Goal: Task Accomplishment & Management: Manage account settings

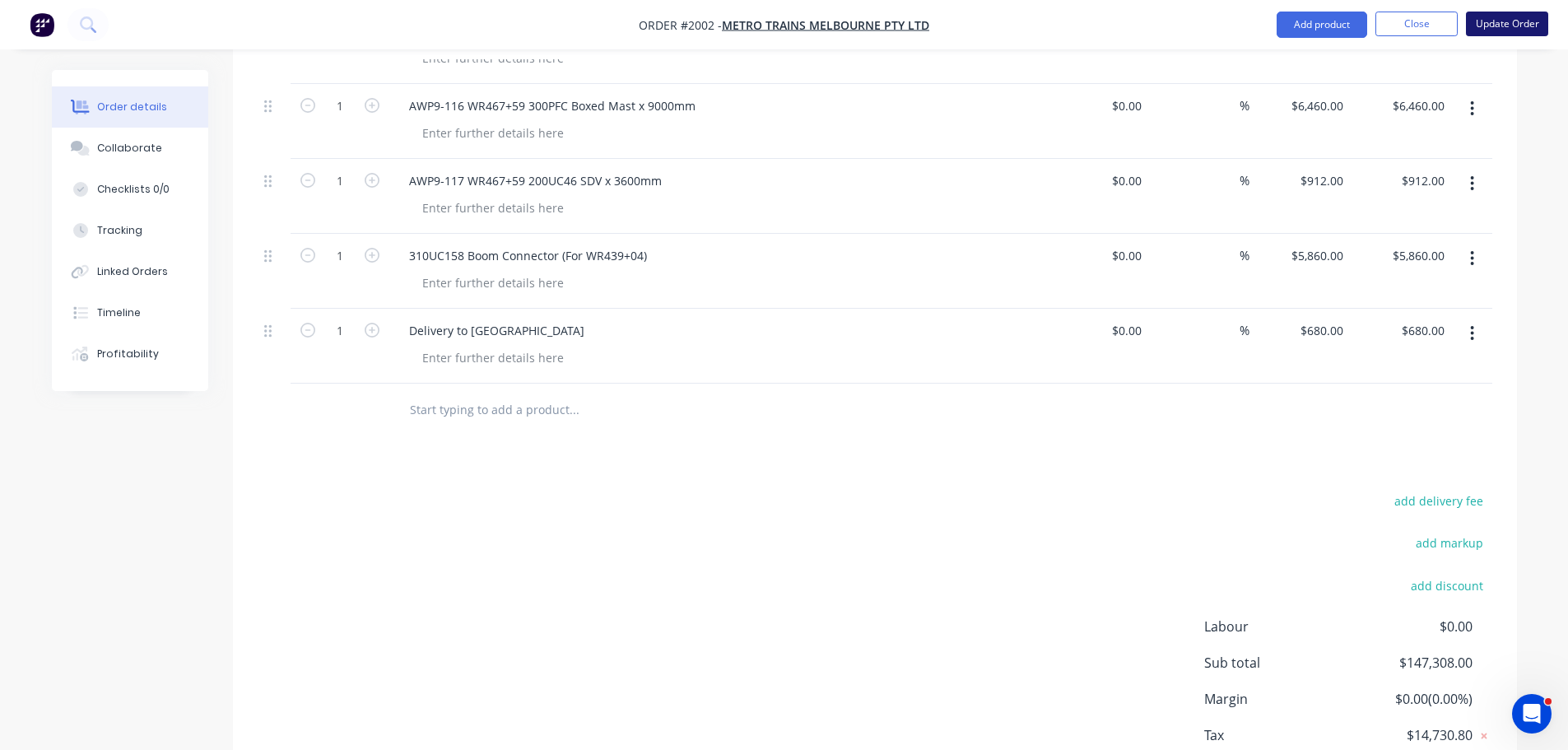
click at [1490, 19] on button "Update Order" at bounding box center [1507, 23] width 83 height 25
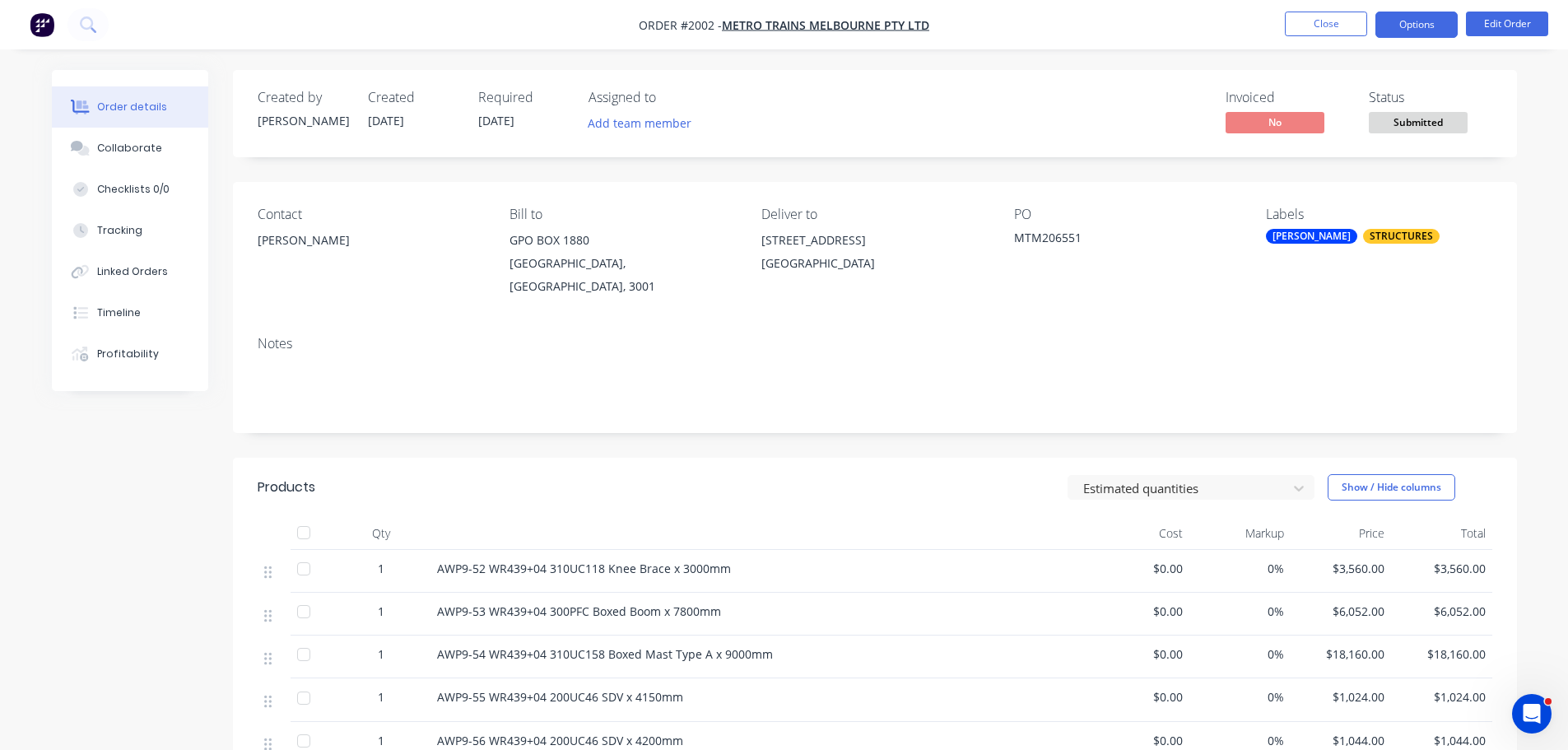
click at [1437, 29] on button "Options" at bounding box center [1417, 24] width 83 height 26
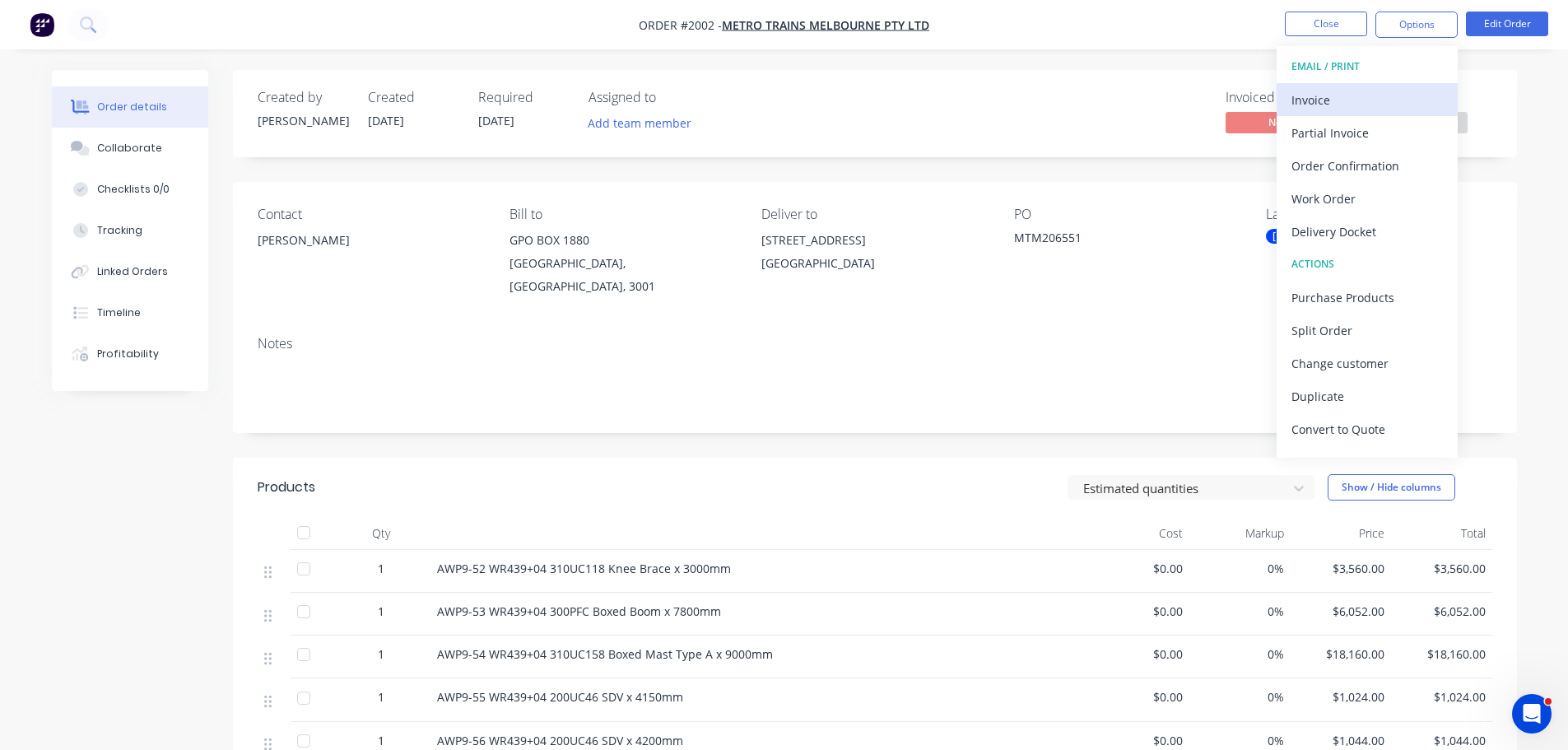
click at [1380, 93] on div "Invoice" at bounding box center [1366, 100] width 151 height 24
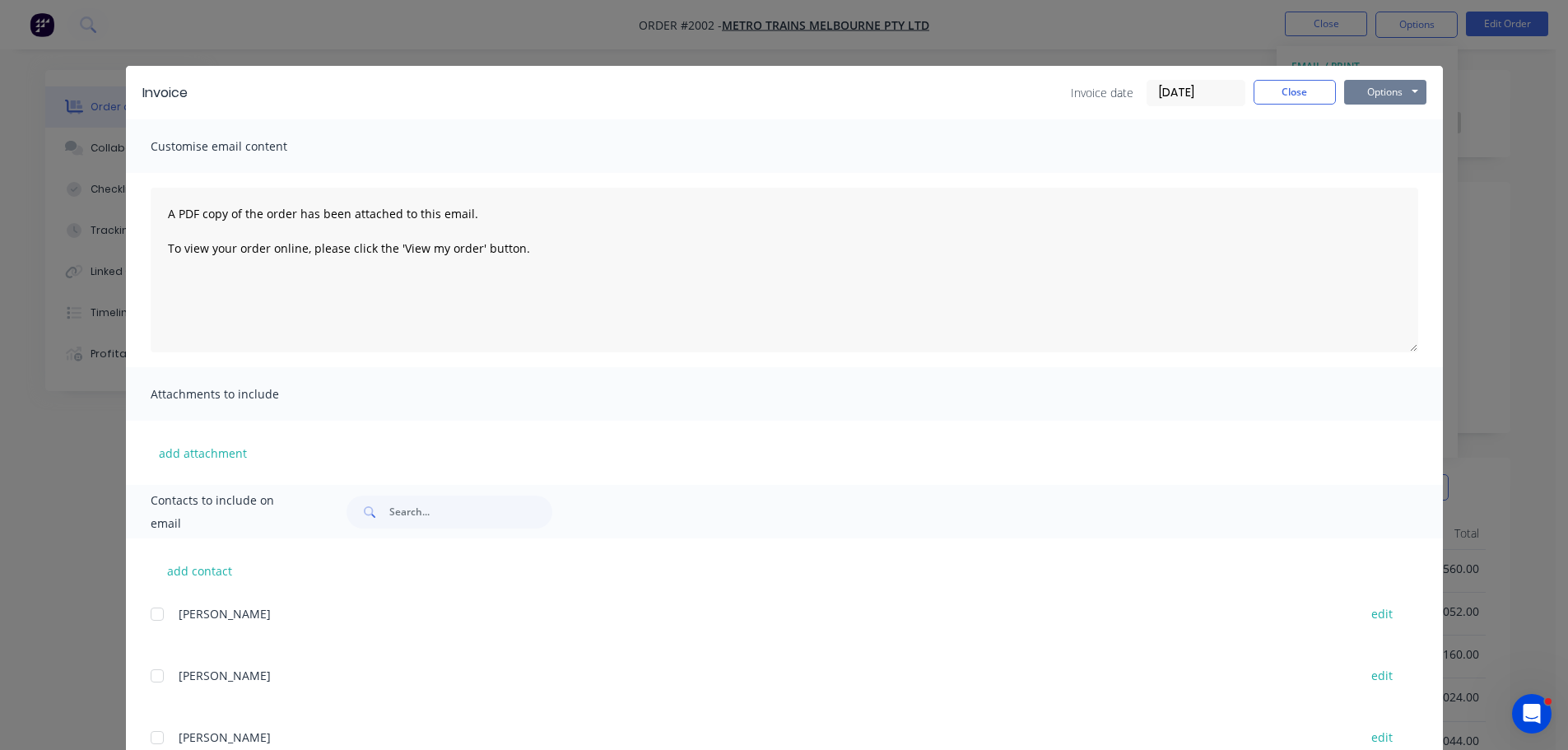
click at [1354, 88] on button "Options" at bounding box center [1385, 92] width 83 height 25
click at [1365, 120] on button "Preview" at bounding box center [1396, 121] width 105 height 27
click at [1307, 78] on div "Invoice Invoice date [DATE] Close Options Preview Print Email" at bounding box center [785, 93] width 1317 height 54
click at [1303, 91] on button "Close" at bounding box center [1294, 92] width 83 height 25
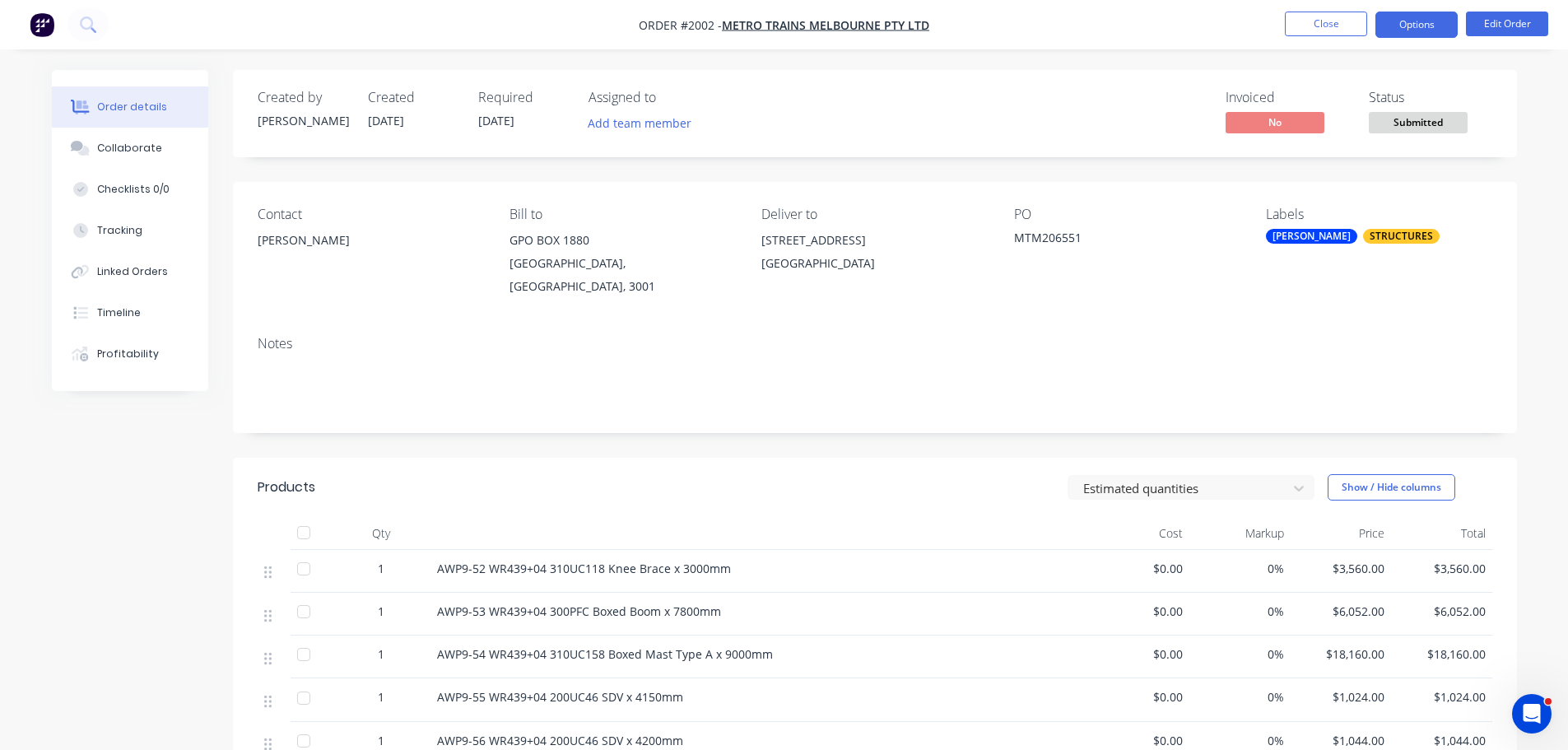
click at [1410, 25] on button "Options" at bounding box center [1417, 24] width 83 height 26
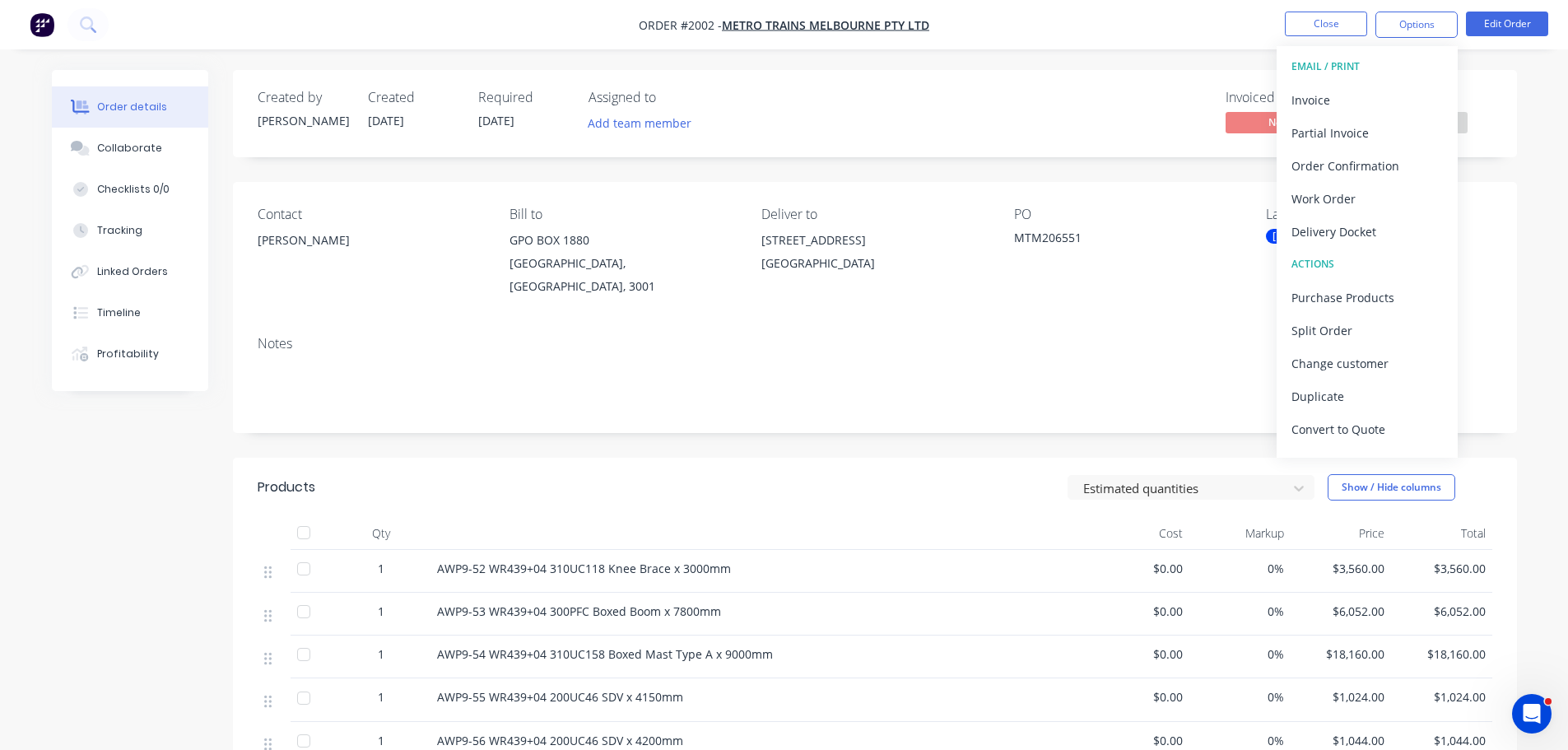
click at [1173, 151] on div "Created by [PERSON_NAME] Created [DATE] Required [DATE] Assigned to Add team me…" at bounding box center [875, 113] width 1284 height 87
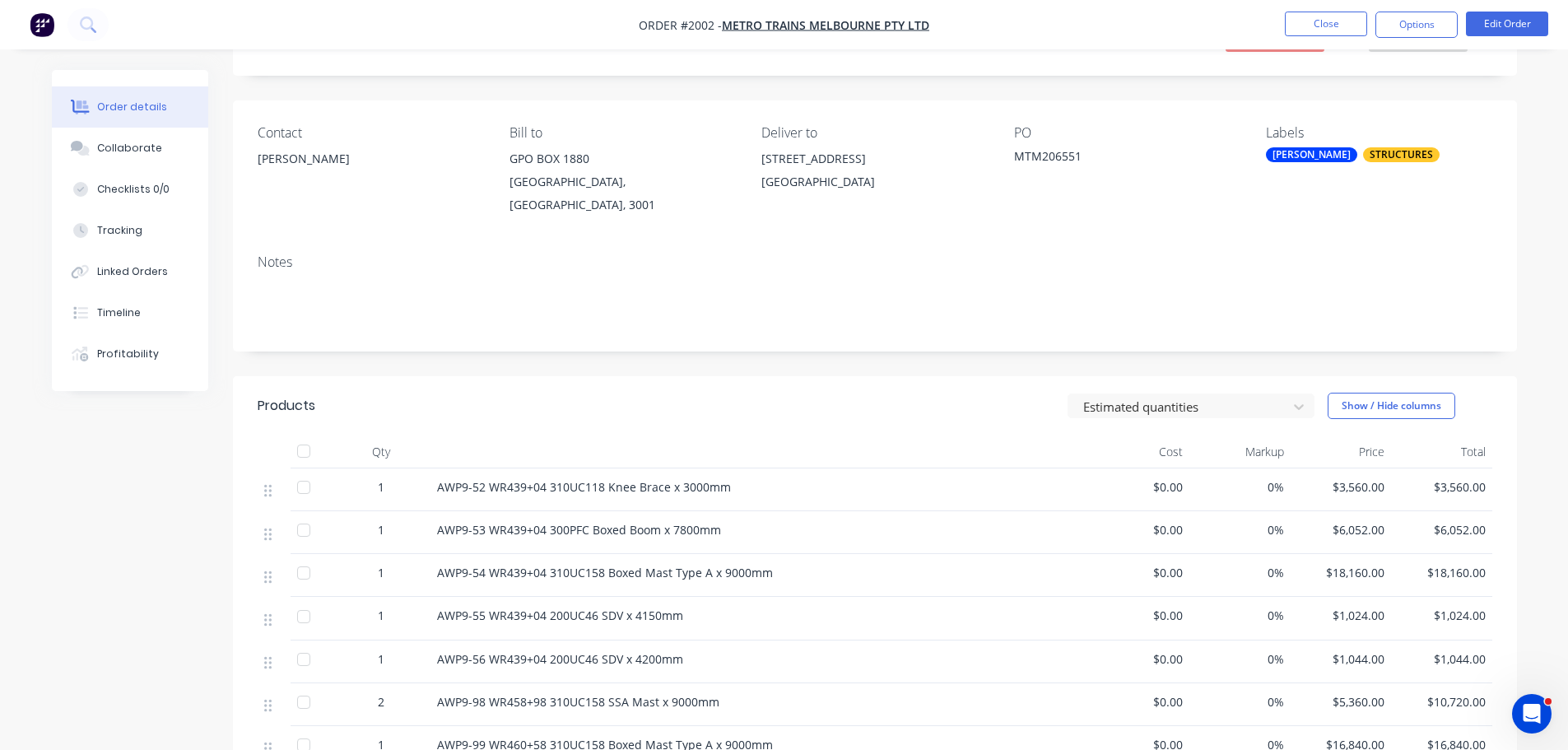
scroll to position [329, 0]
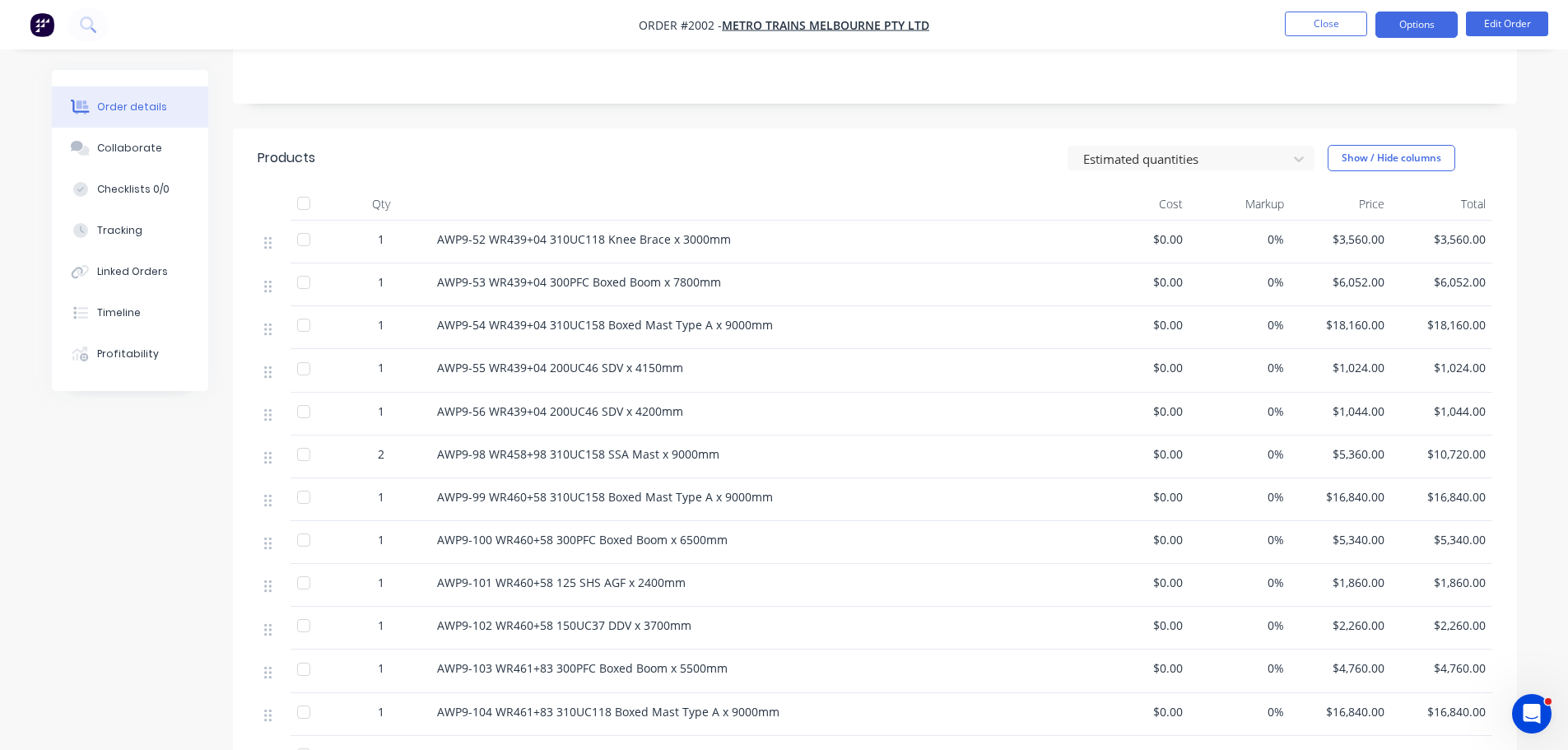
click at [1421, 19] on button "Options" at bounding box center [1417, 24] width 83 height 26
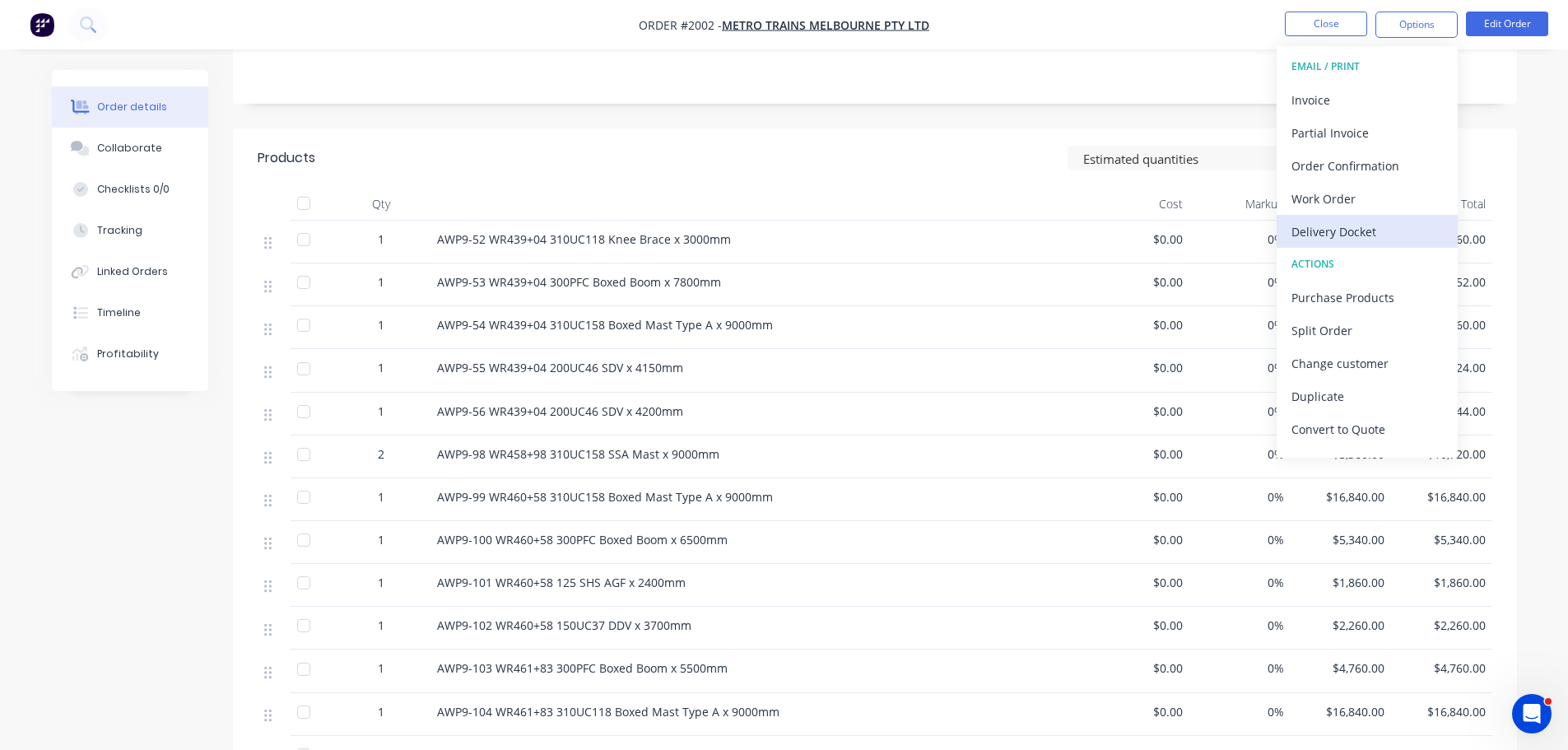
click at [1372, 221] on div "Delivery Docket" at bounding box center [1366, 232] width 151 height 24
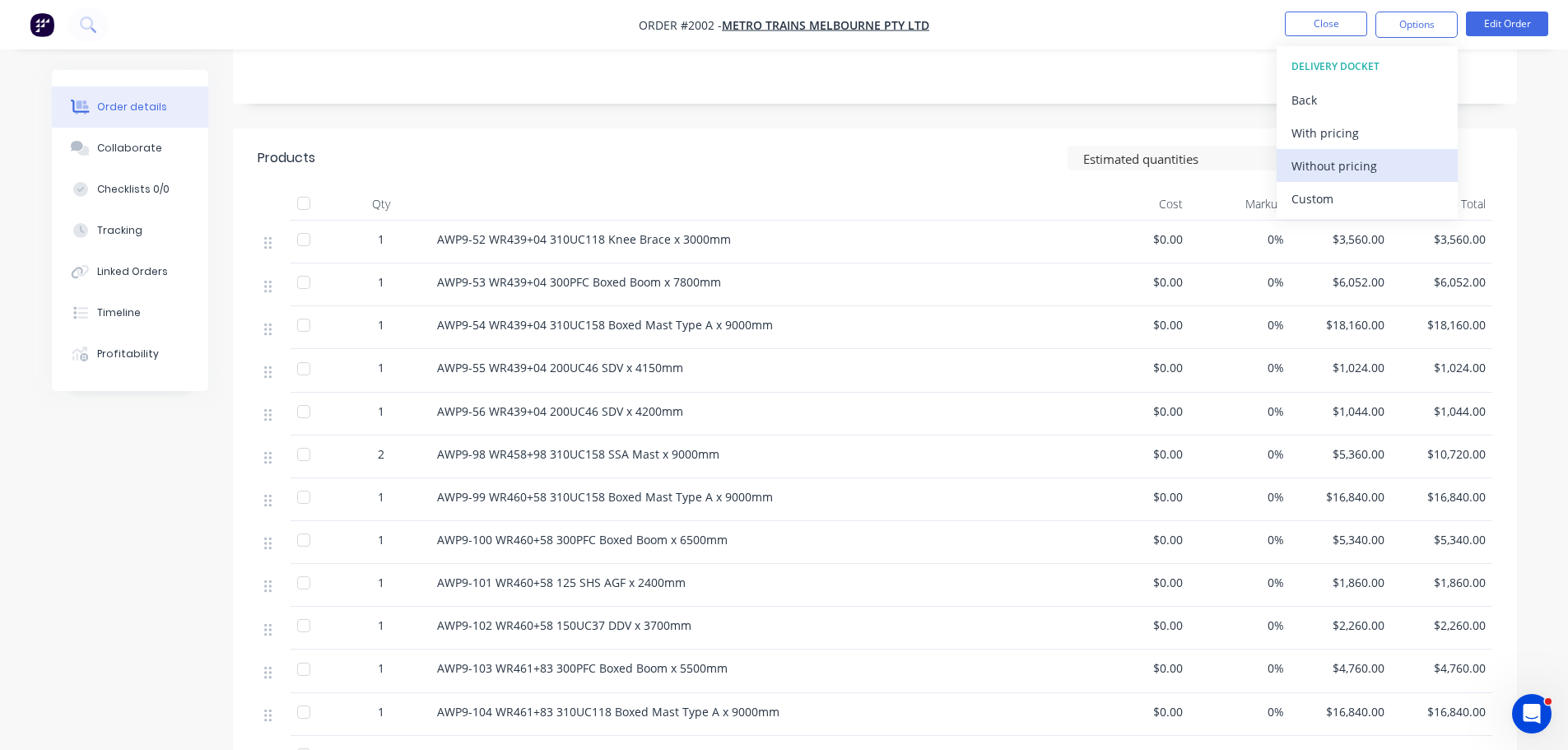
click at [1382, 172] on div "Without pricing" at bounding box center [1366, 166] width 151 height 24
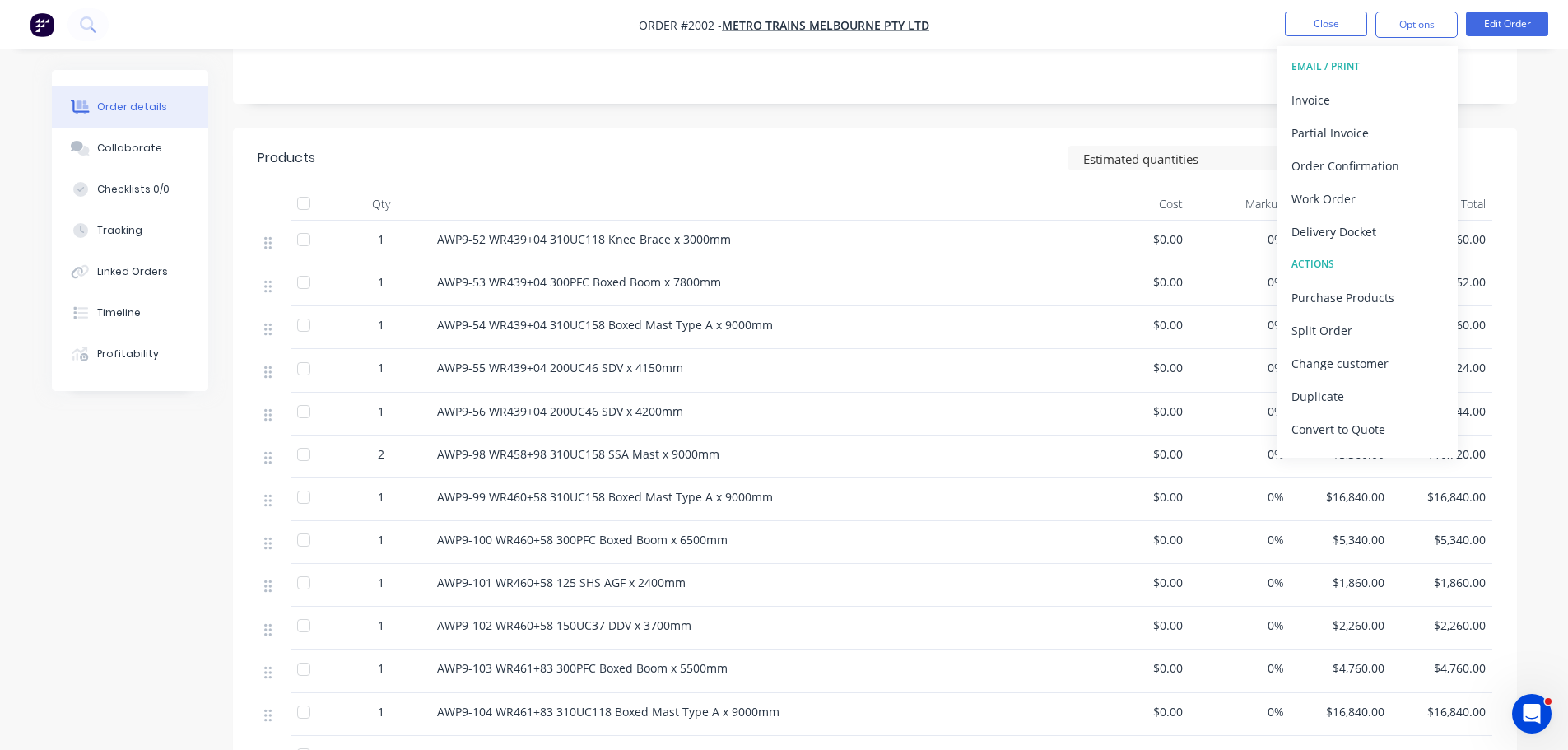
click at [1224, 29] on nav "Order #2002 - METRO TRAINS MELBOURNE PTY LTD Close Options EMAIL / PRINT Invoic…" at bounding box center [784, 24] width 1568 height 49
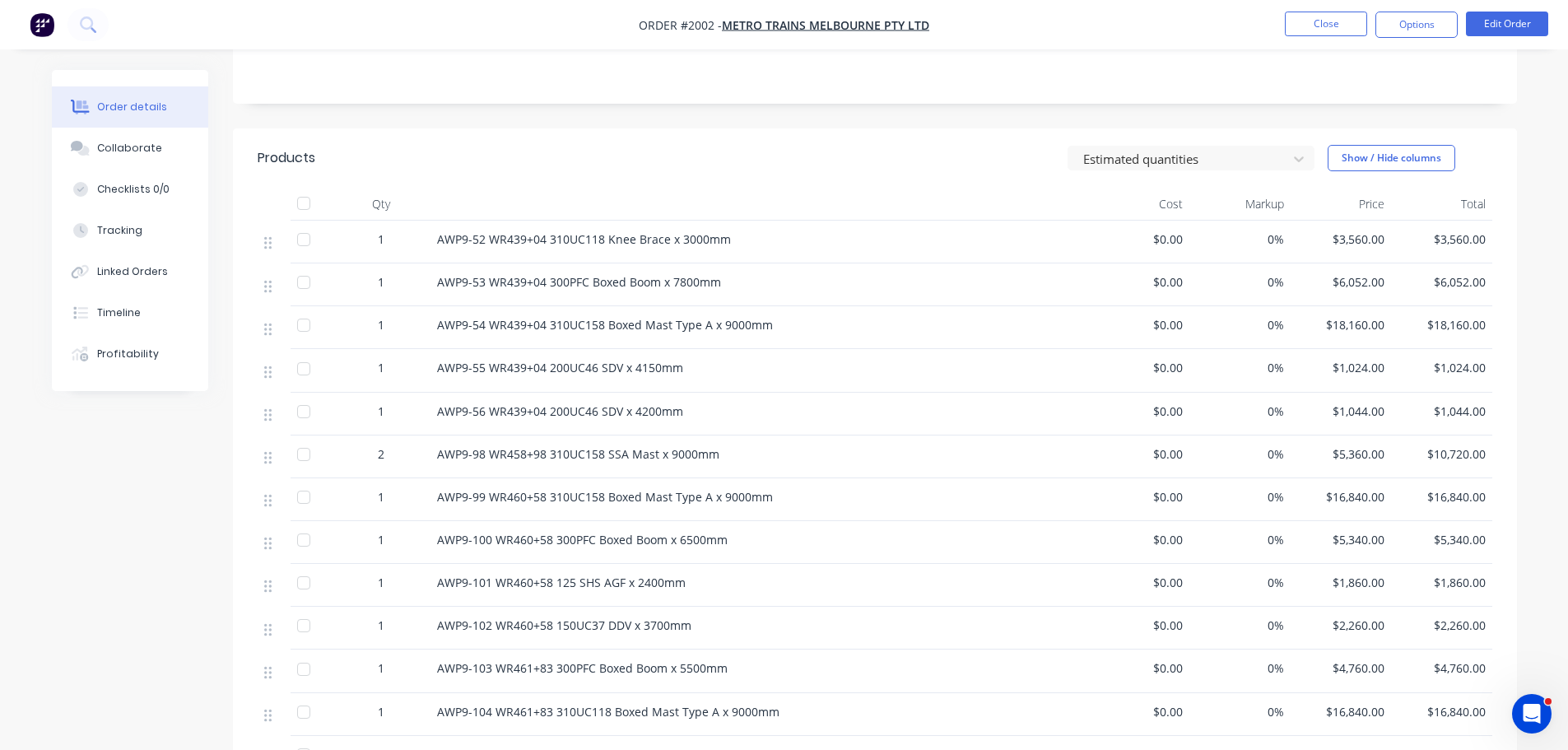
click at [1550, 25] on ul "Close Options Edit Order" at bounding box center [1417, 24] width 303 height 26
click at [1526, 30] on button "Edit Order" at bounding box center [1507, 23] width 83 height 25
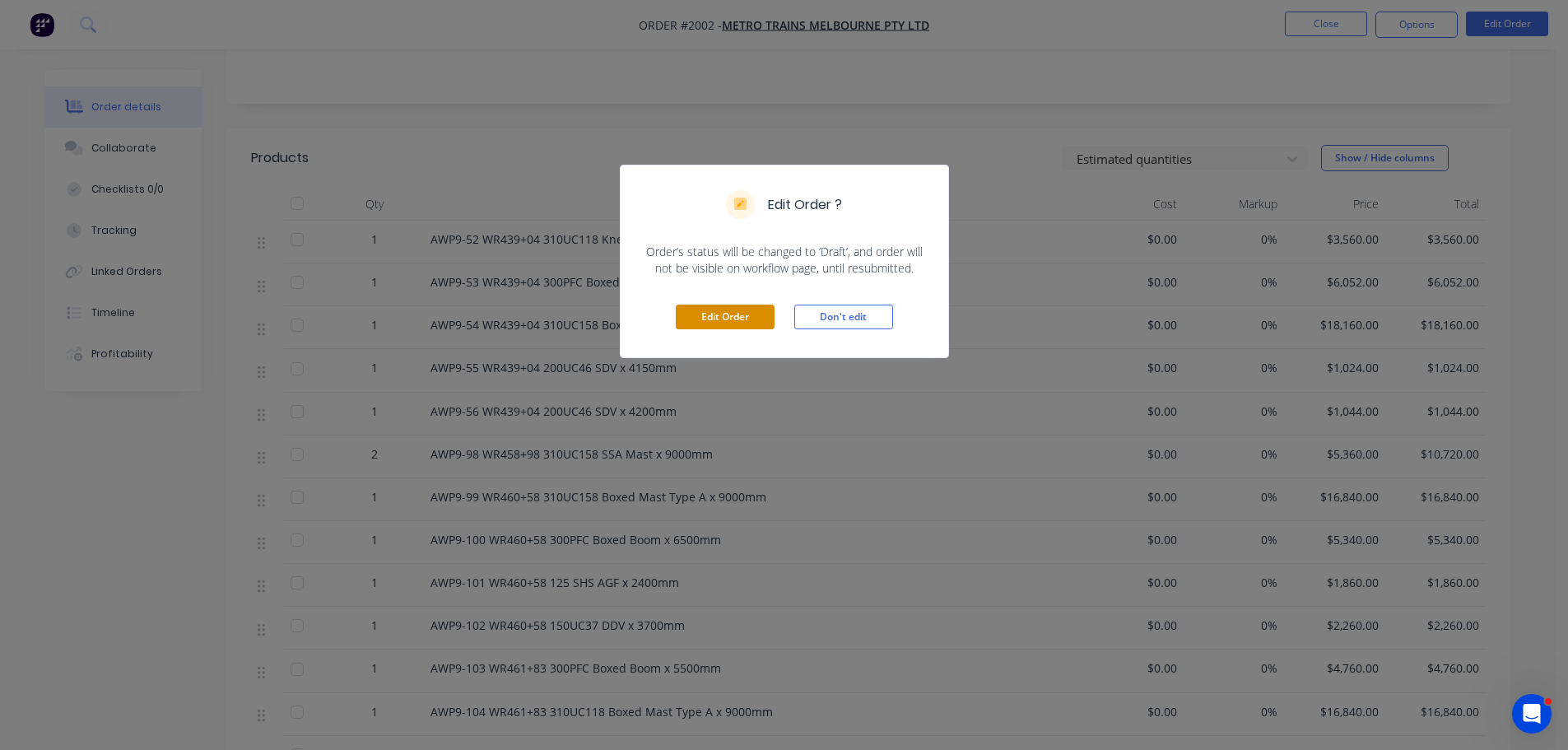
click at [766, 321] on button "Edit Order" at bounding box center [725, 317] width 98 height 25
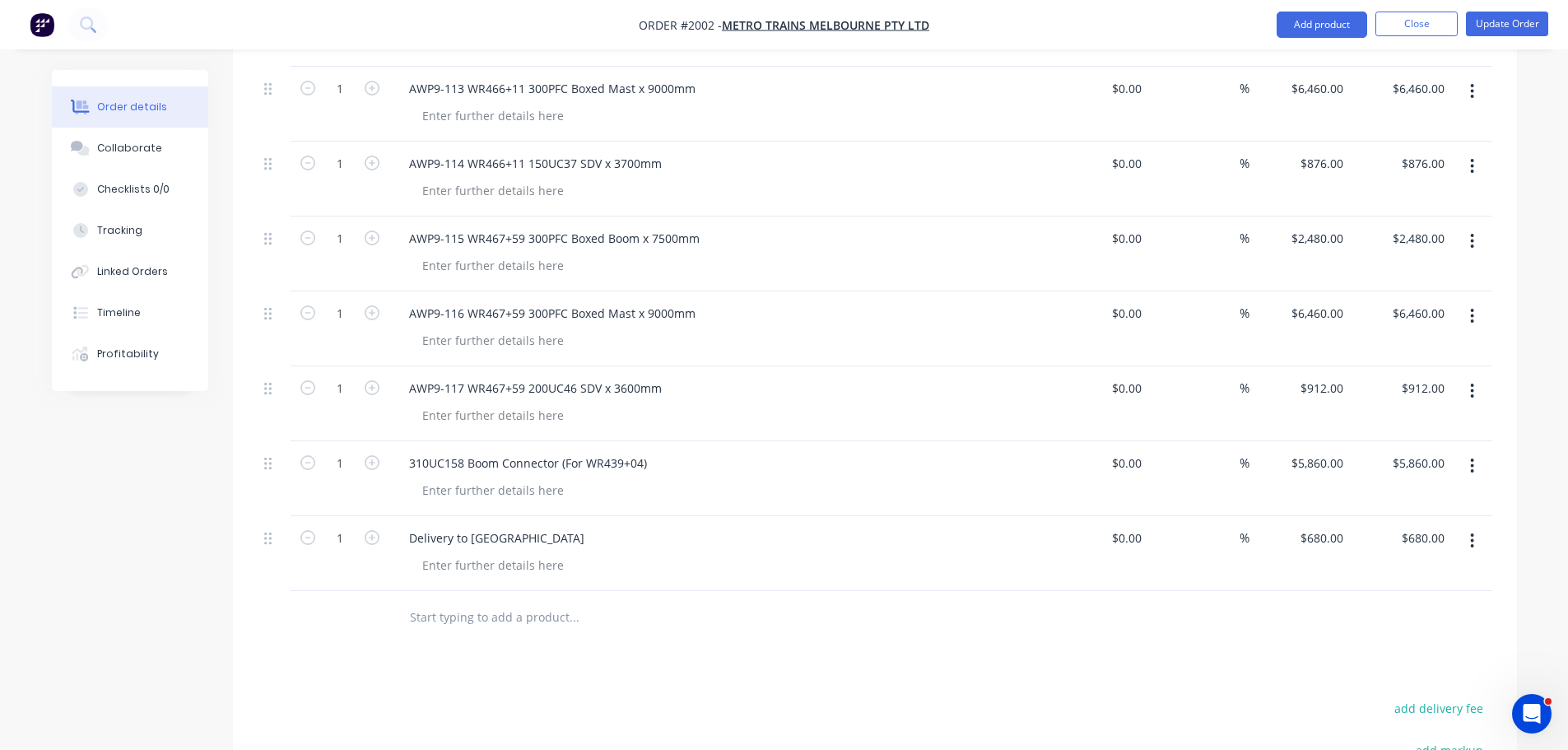
scroll to position [2059, 0]
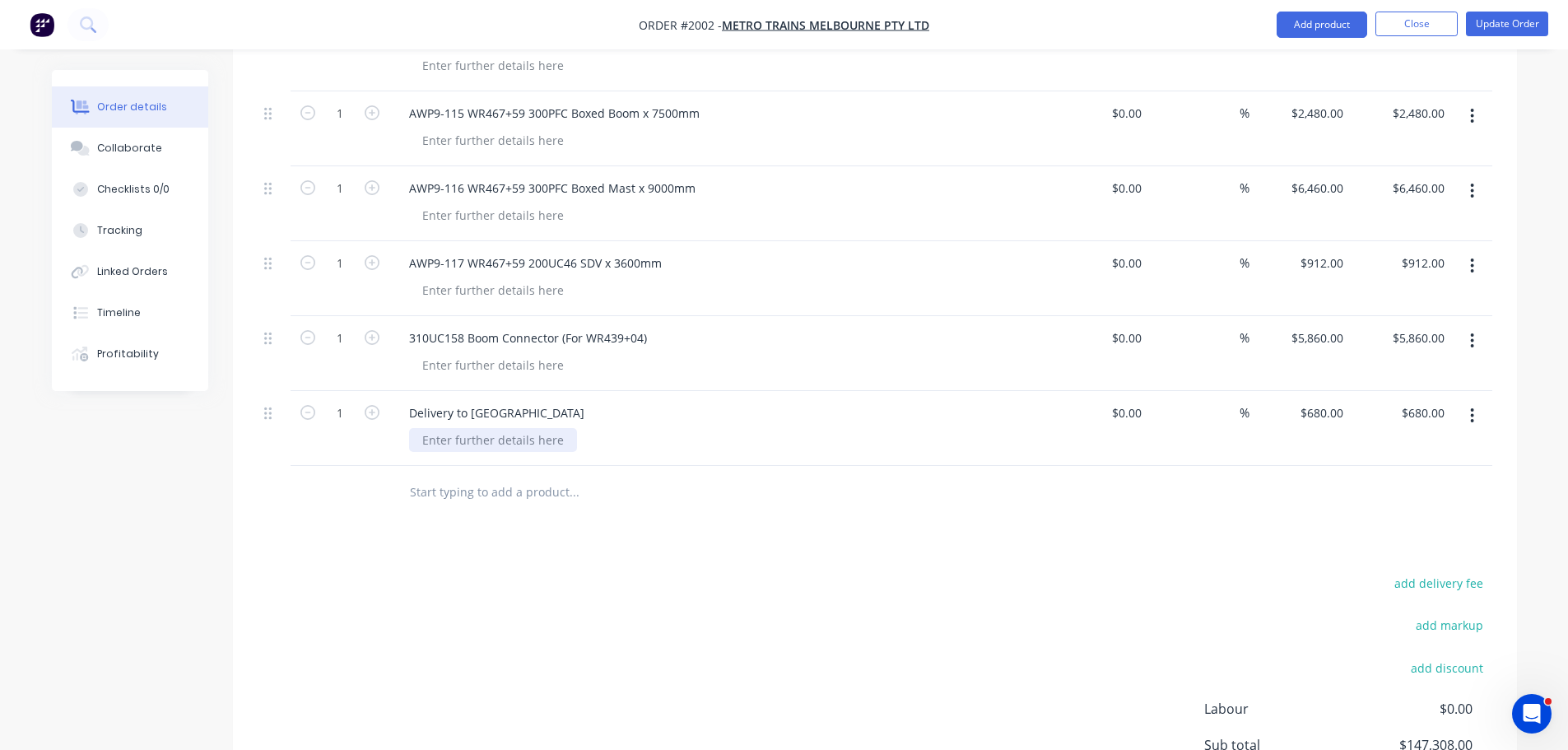
click at [509, 428] on div at bounding box center [492, 441] width 168 height 24
click at [508, 467] on div at bounding box center [686, 493] width 593 height 54
click at [507, 476] on input "text" at bounding box center [573, 492] width 329 height 33
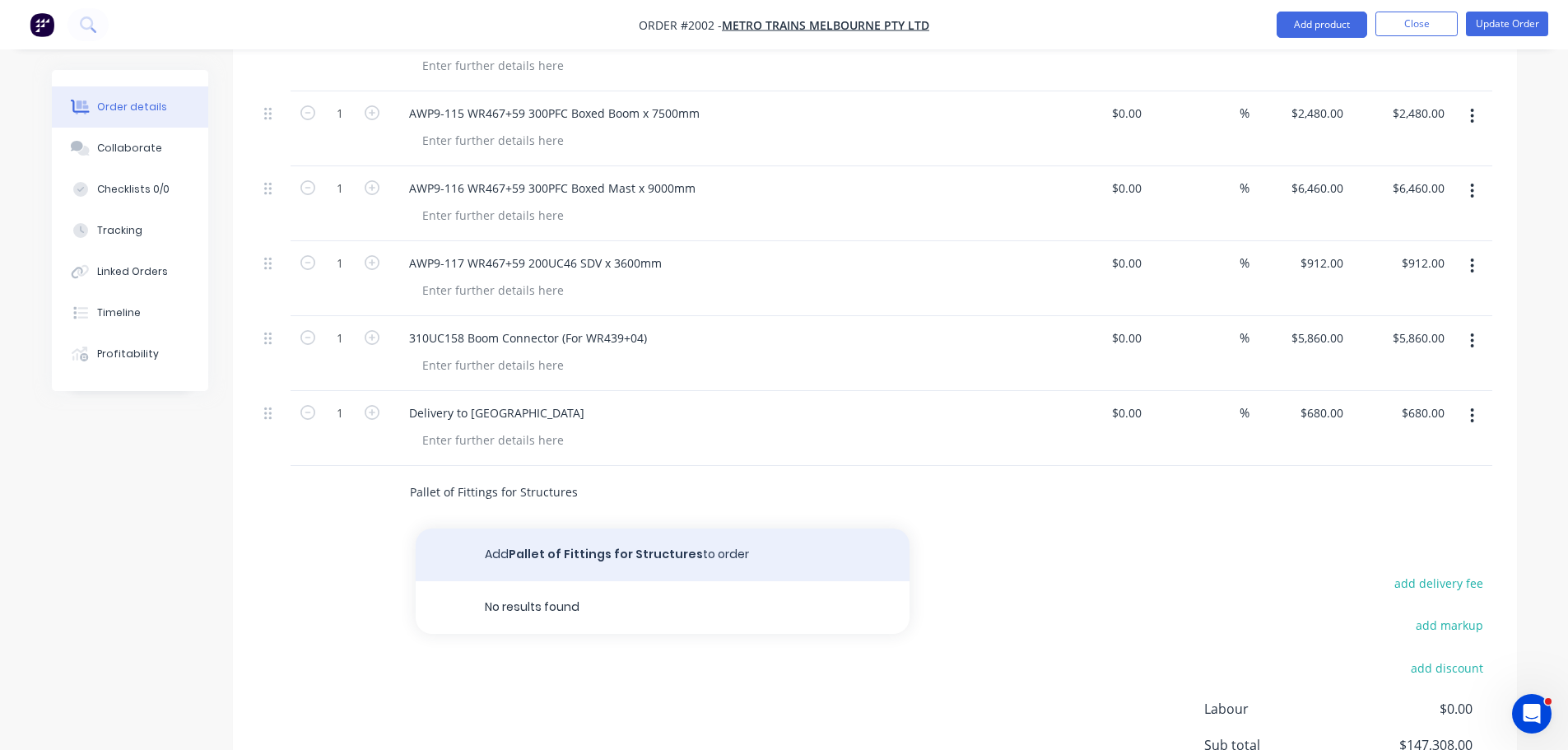
type input "Pallet of Fittings for Structures"
click at [516, 542] on button "Add Pallet of Fittings for Structures to order" at bounding box center [662, 555] width 494 height 53
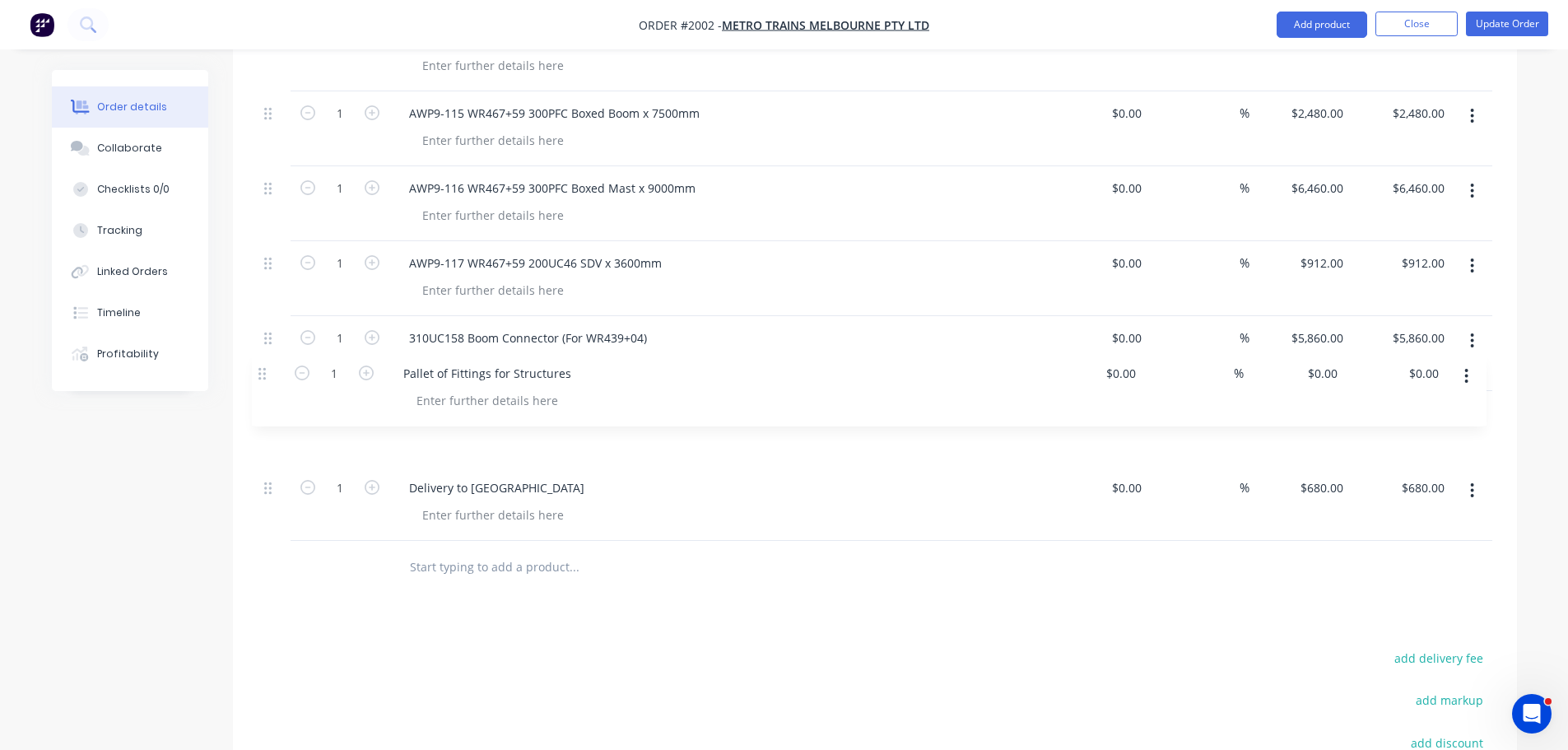
drag, startPoint x: 274, startPoint y: 466, endPoint x: 268, endPoint y: 369, distance: 97.2
click at [1514, 22] on button "Update Order" at bounding box center [1507, 23] width 83 height 25
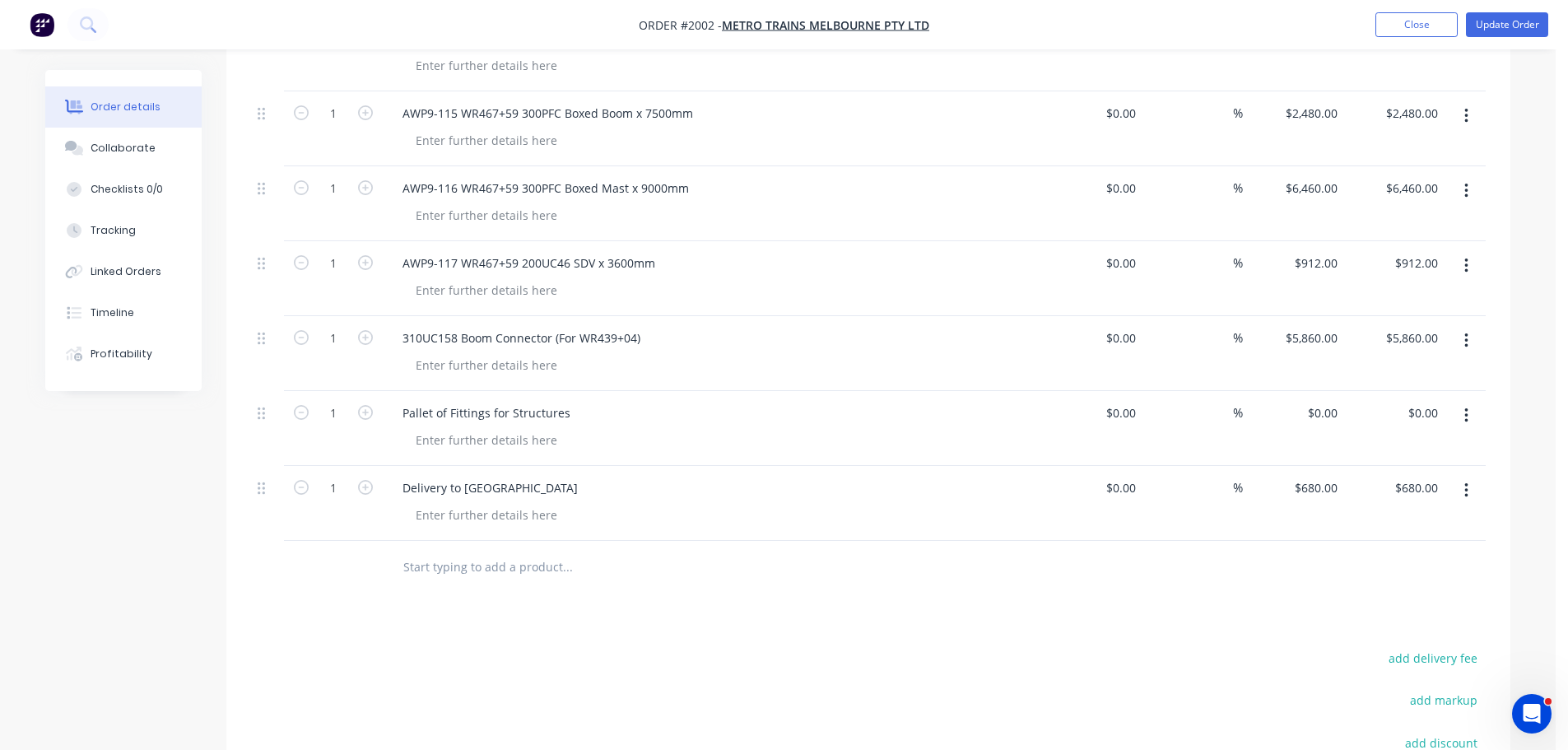
scroll to position [0, 0]
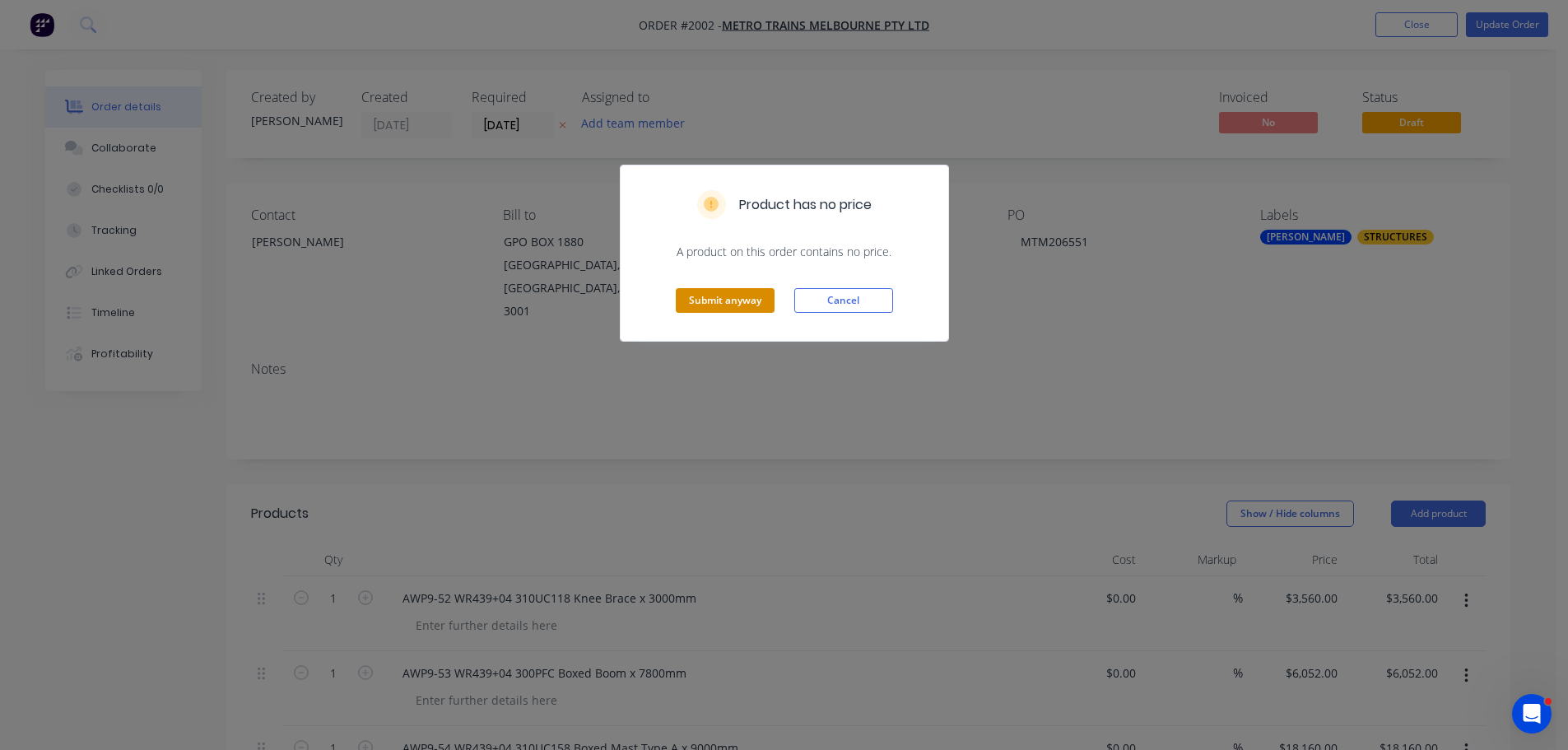
click at [722, 290] on button "Submit anyway" at bounding box center [725, 300] width 98 height 25
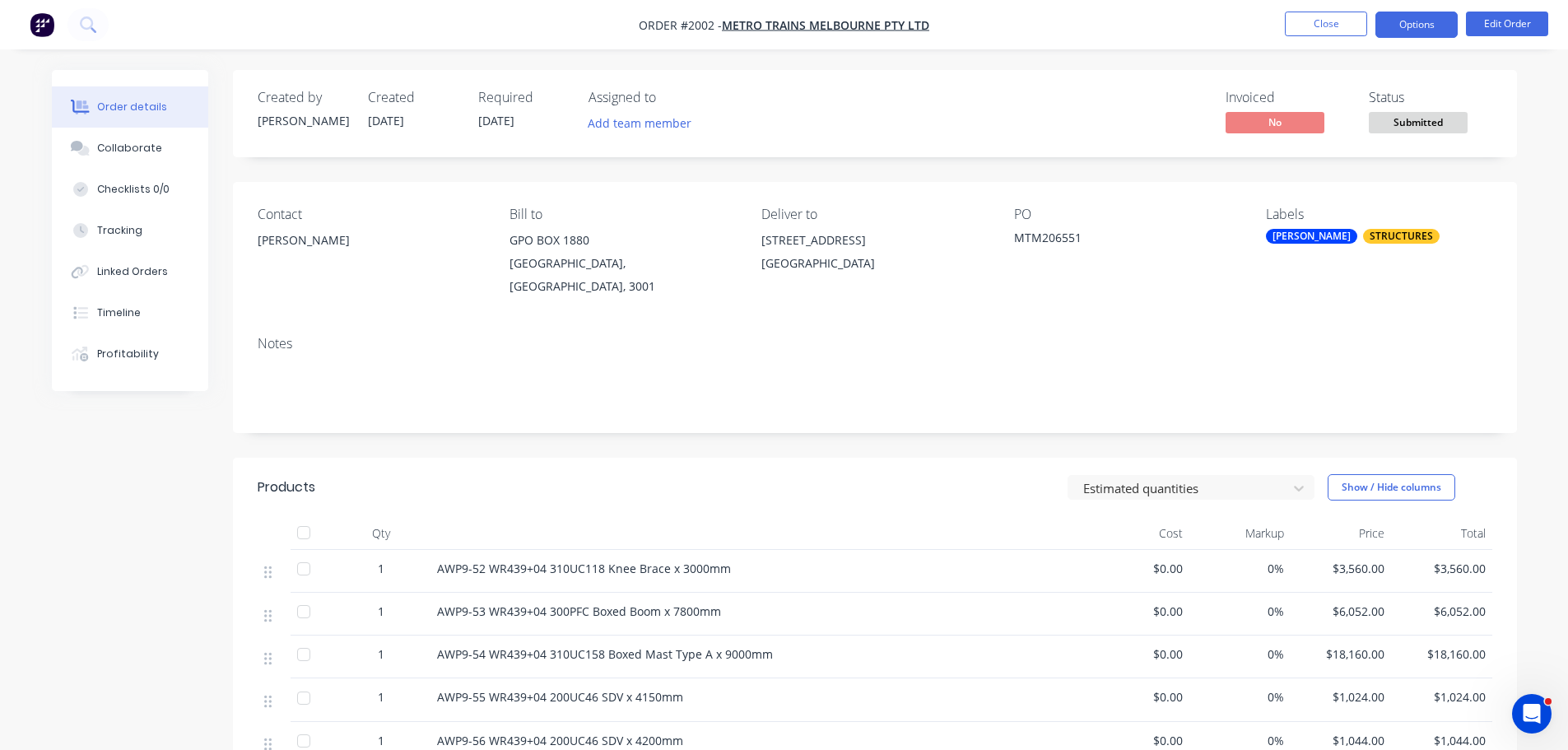
click at [1432, 12] on button "Options" at bounding box center [1417, 24] width 83 height 26
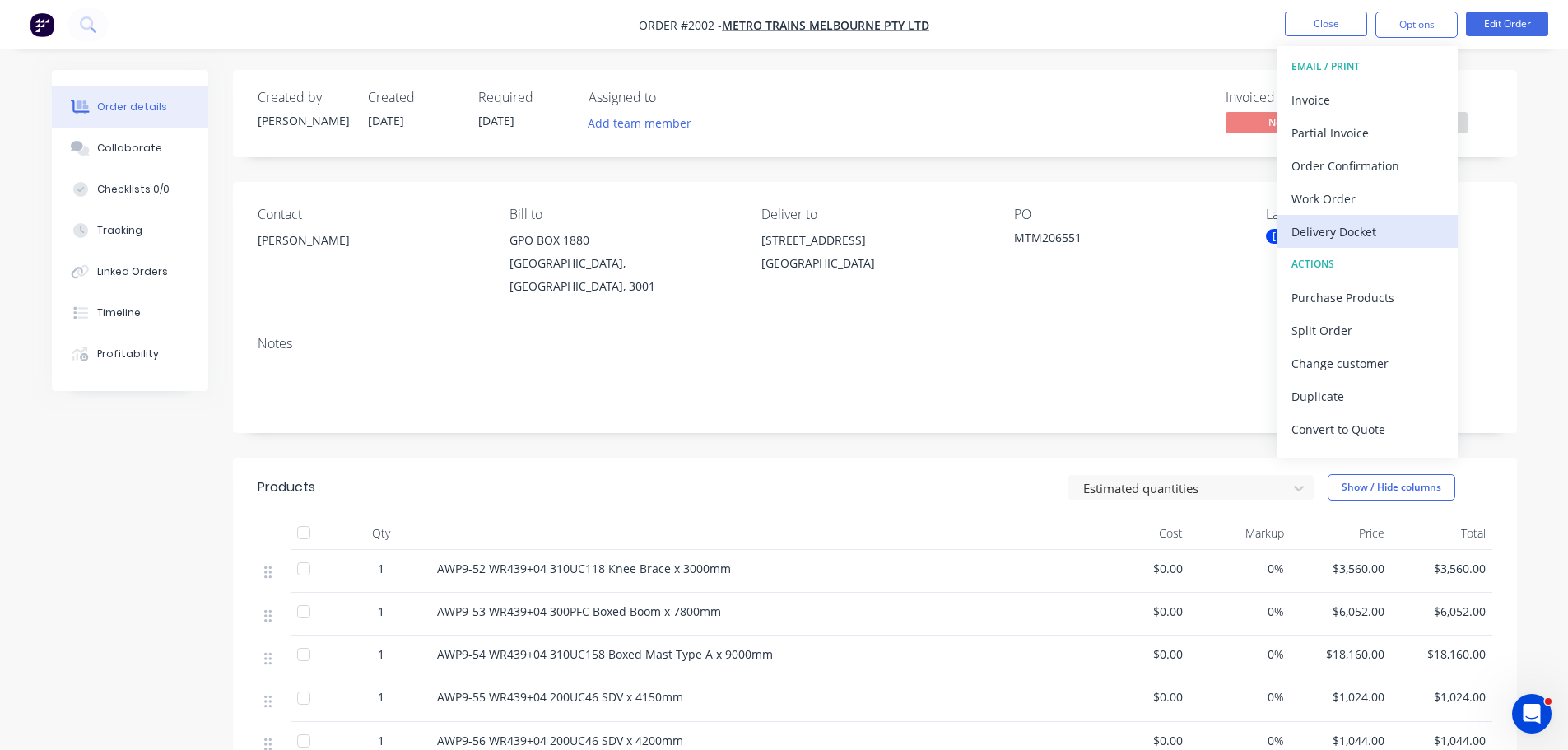
click at [1408, 217] on button "Delivery Docket" at bounding box center [1366, 230] width 181 height 33
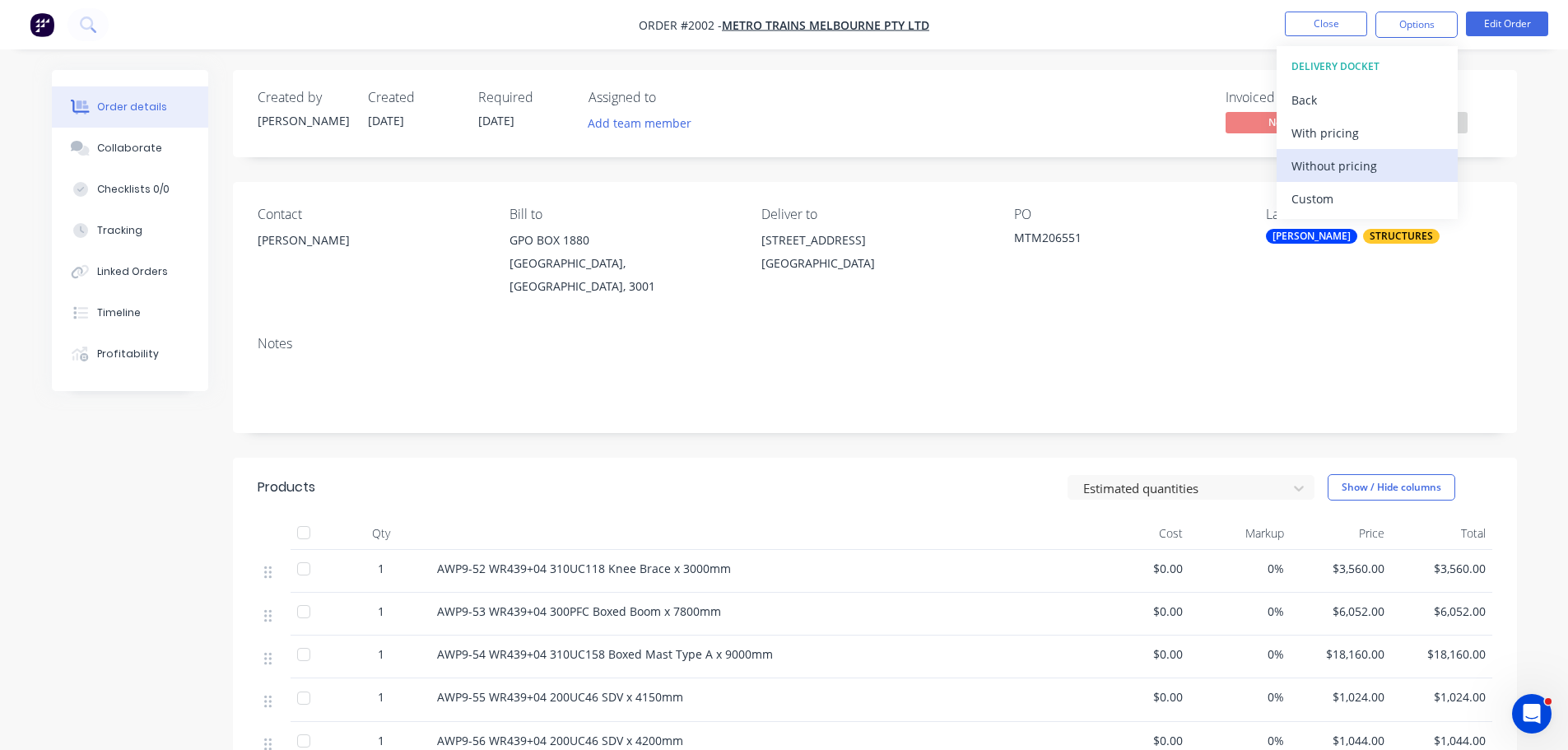
click at [1404, 172] on div "Without pricing" at bounding box center [1366, 166] width 151 height 24
